Goal: Check status: Check status

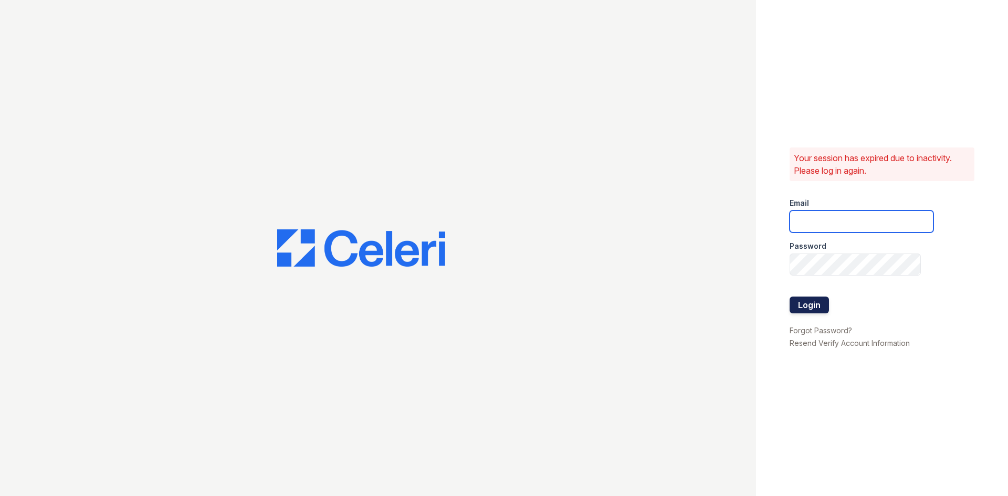
type input "[DOMAIN_NAME][EMAIL_ADDRESS][DOMAIN_NAME]"
click at [816, 306] on button "Login" at bounding box center [808, 305] width 39 height 17
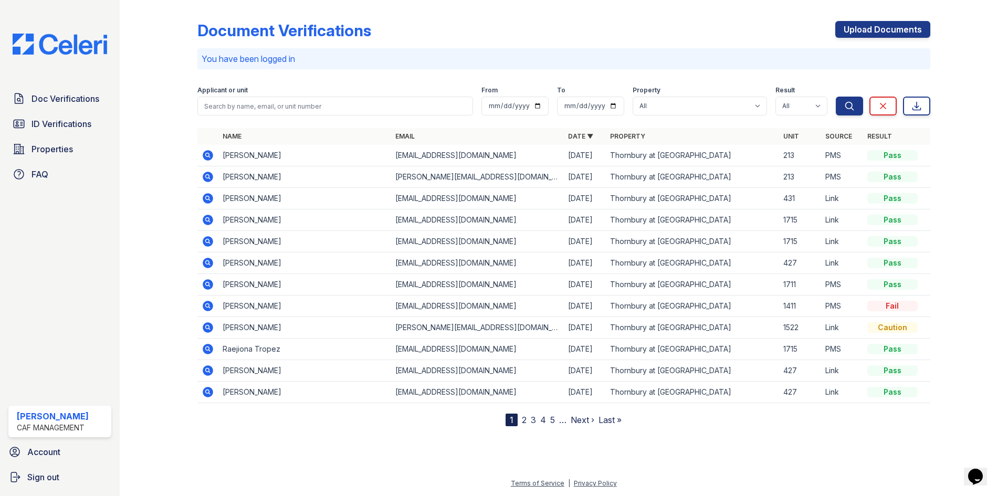
click at [211, 286] on icon at bounding box center [208, 284] width 10 height 10
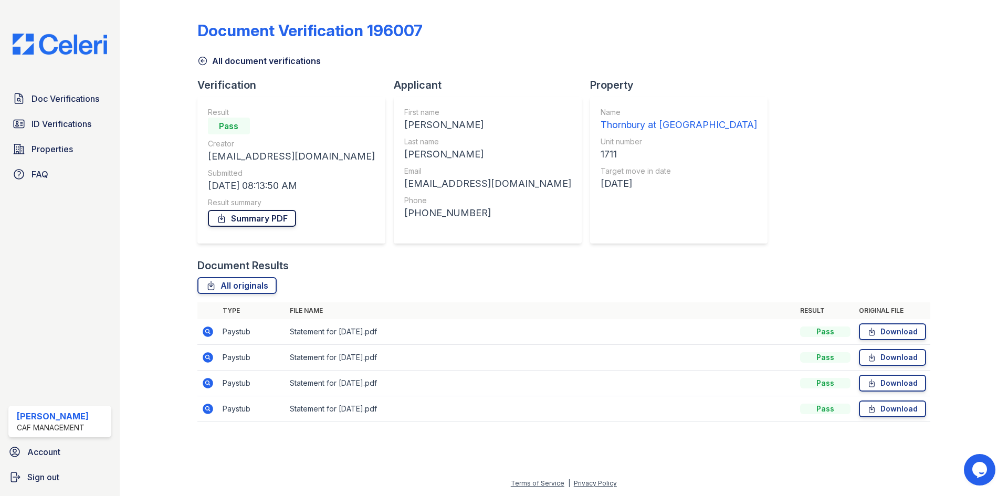
click at [245, 214] on link "Summary PDF" at bounding box center [252, 218] width 88 height 17
click at [486, 40] on div "Document Verification 196007" at bounding box center [563, 34] width 733 height 27
